Goal: Task Accomplishment & Management: Manage account settings

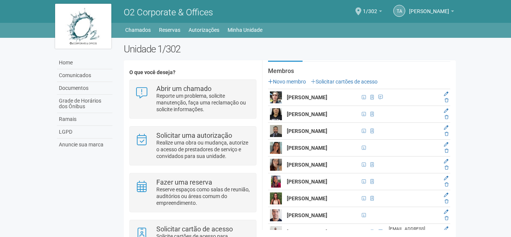
scroll to position [150, 0]
drag, startPoint x: 445, startPoint y: 175, endPoint x: 282, endPoint y: 36, distance: 213.9
click at [445, 170] on icon at bounding box center [447, 167] width 4 height 5
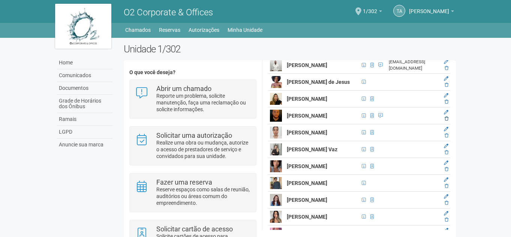
scroll to position [281, 0]
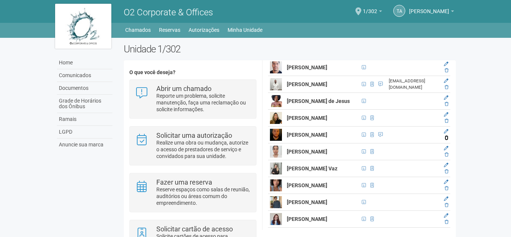
drag, startPoint x: 445, startPoint y: 152, endPoint x: 282, endPoint y: 41, distance: 196.2
click at [445, 140] on icon at bounding box center [447, 138] width 4 height 5
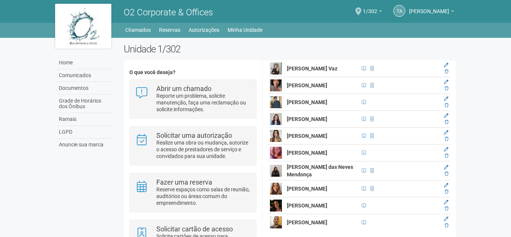
scroll to position [393, 0]
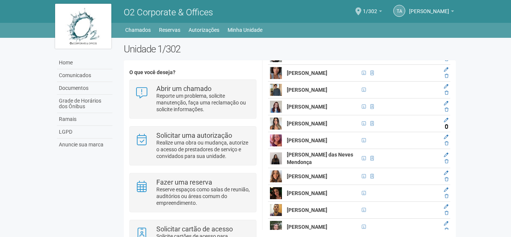
click at [445, 129] on icon at bounding box center [447, 127] width 4 height 5
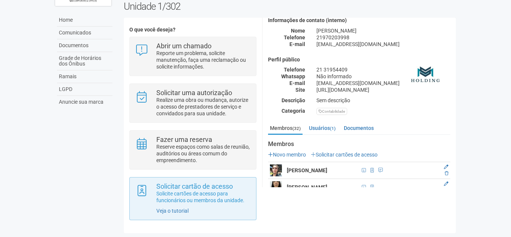
scroll to position [33, 0]
